Goal: Find specific page/section: Find specific page/section

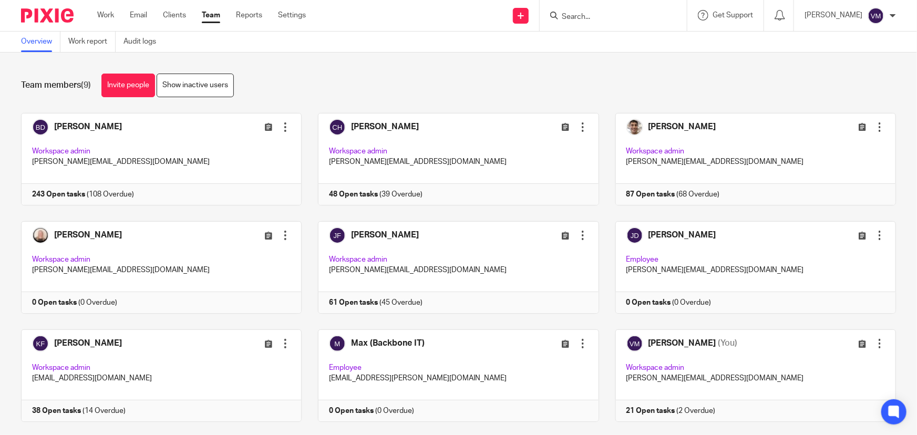
drag, startPoint x: 0, startPoint y: 0, endPoint x: 607, endPoint y: 20, distance: 607.0
click at [607, 20] on input "Search" at bounding box center [608, 17] width 95 height 9
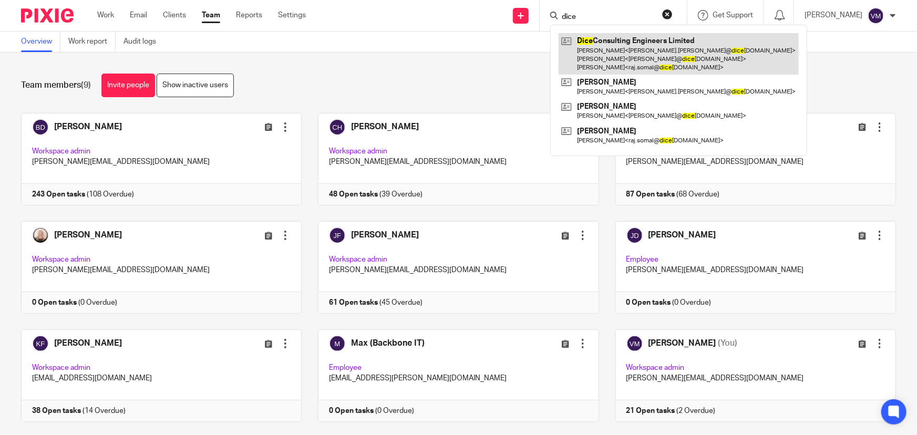
type input "dice"
click at [621, 54] on link at bounding box center [679, 54] width 240 height 42
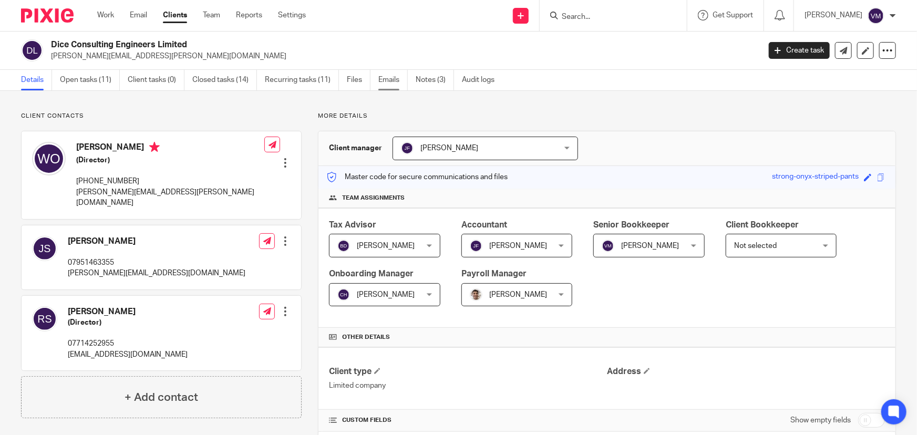
click at [391, 79] on link "Emails" at bounding box center [392, 80] width 29 height 21
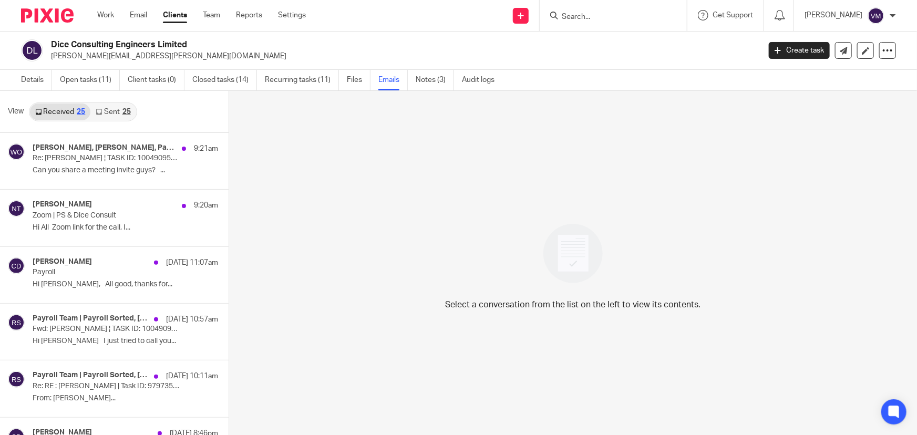
click at [118, 110] on link "Sent 25" at bounding box center [112, 112] width 45 height 17
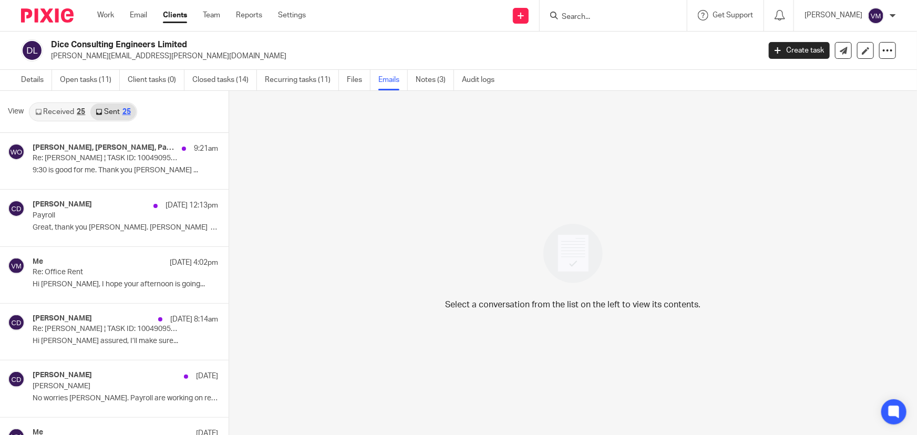
scroll to position [1, 0]
click at [212, 13] on link "Team" at bounding box center [211, 15] width 17 height 11
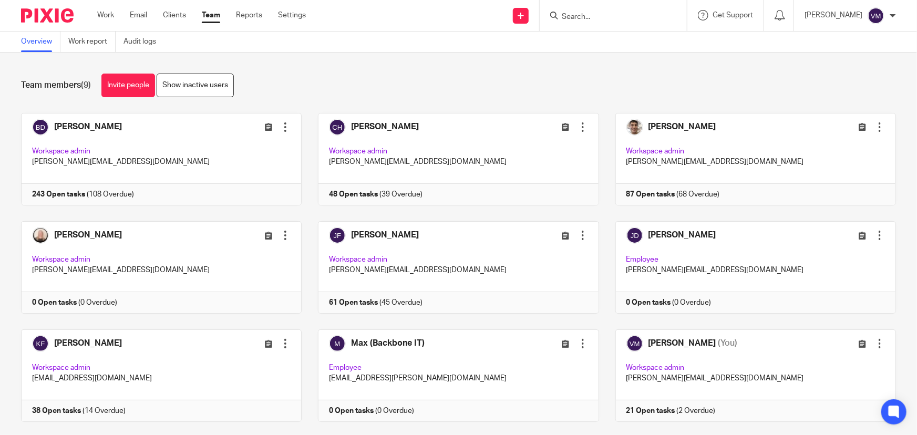
click at [619, 18] on input "Search" at bounding box center [608, 17] width 95 height 9
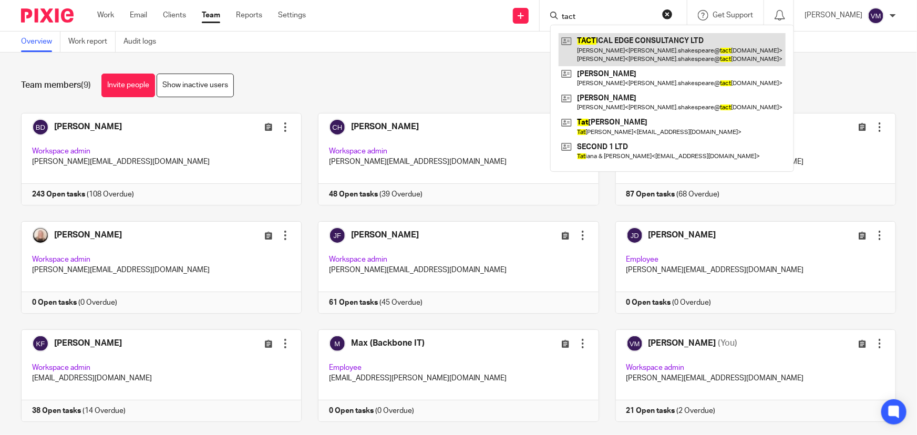
type input "tact"
click at [623, 34] on link at bounding box center [672, 49] width 227 height 33
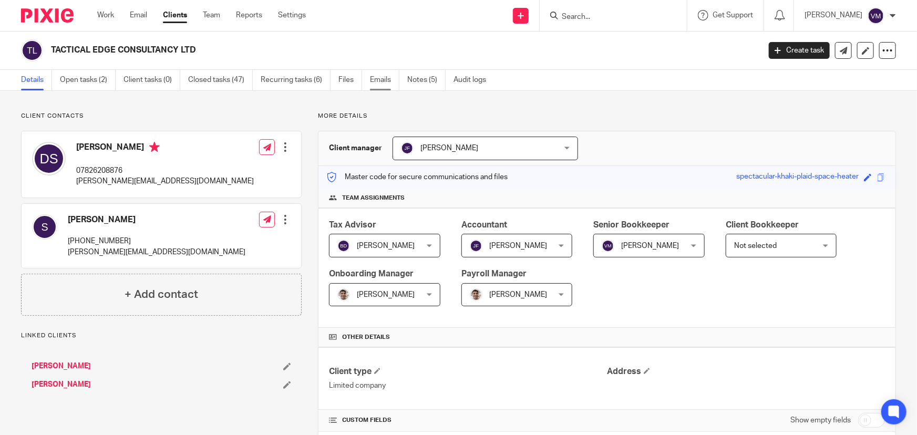
click at [373, 80] on link "Emails" at bounding box center [384, 80] width 29 height 21
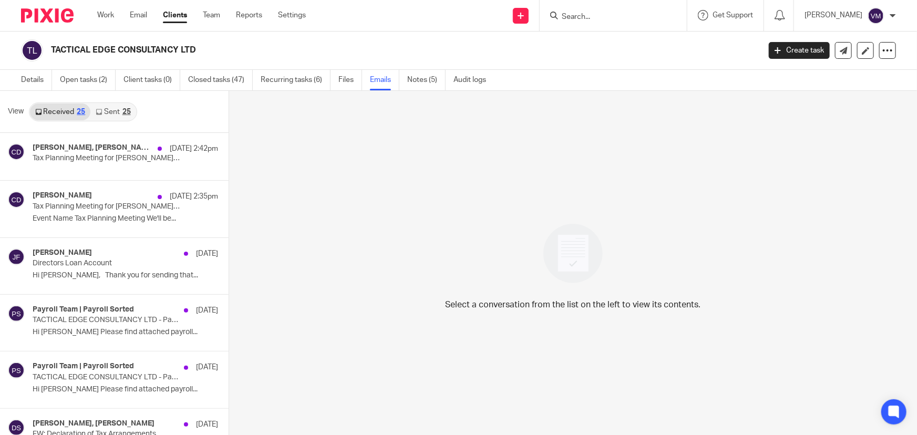
click at [115, 115] on link "Sent 25" at bounding box center [112, 112] width 45 height 17
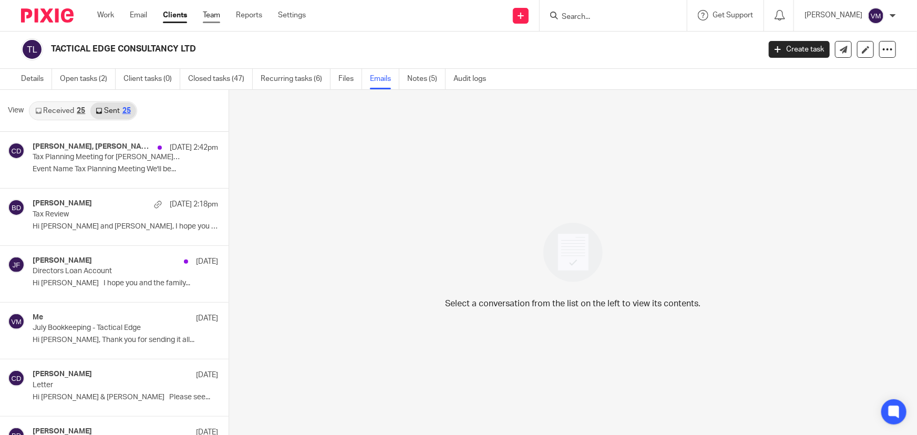
click at [207, 13] on link "Team" at bounding box center [211, 15] width 17 height 11
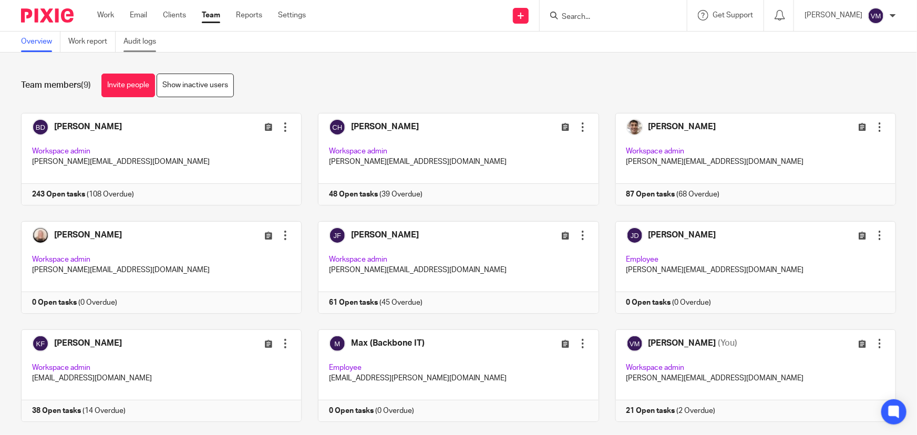
click at [136, 37] on link "Audit logs" at bounding box center [144, 42] width 40 height 21
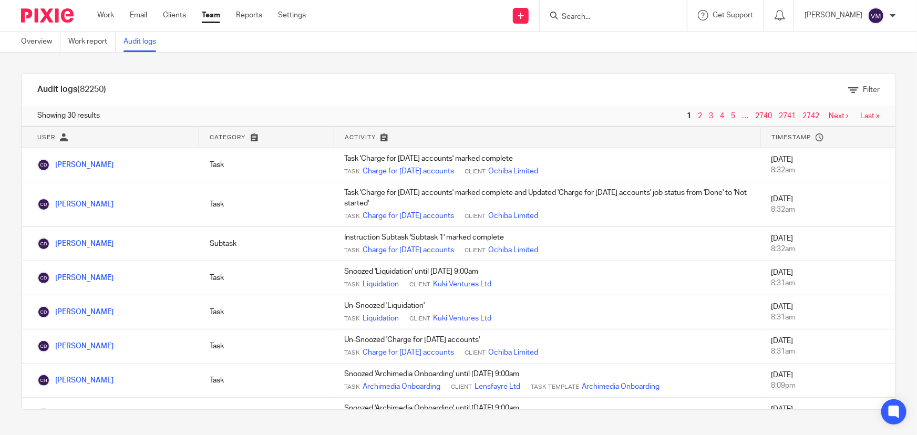
click at [214, 14] on link "Team" at bounding box center [211, 15] width 18 height 11
